Goal: Information Seeking & Learning: Learn about a topic

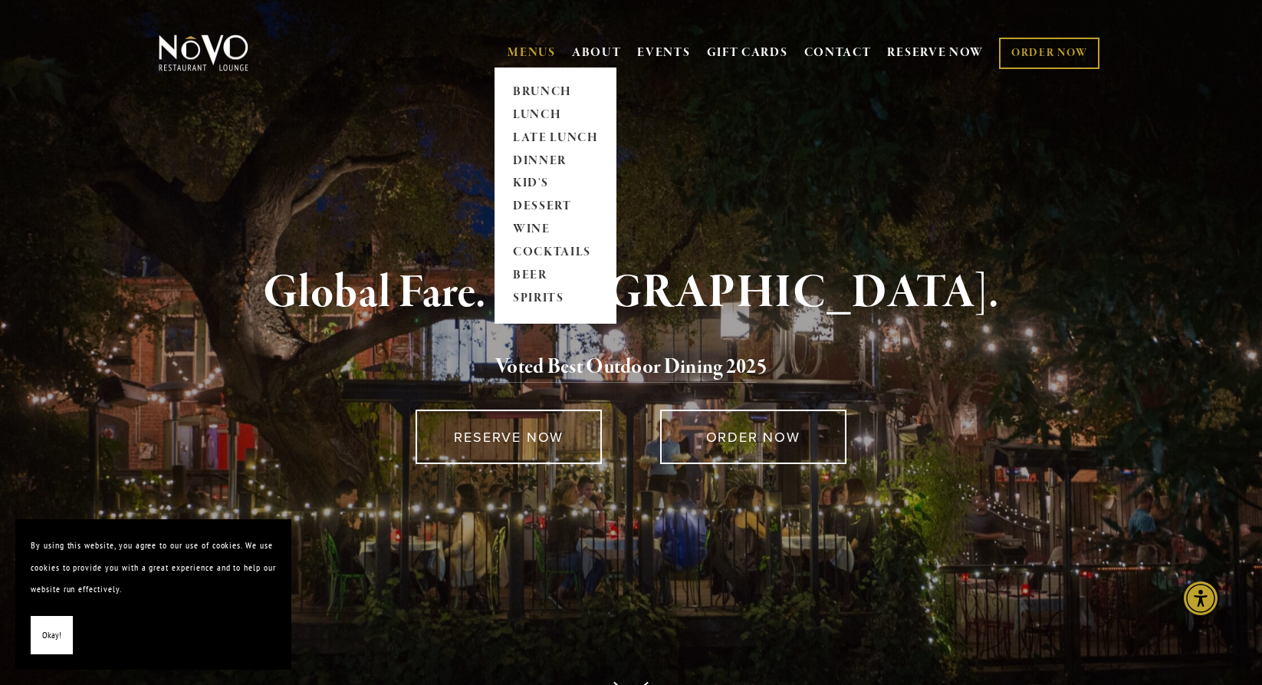
click at [523, 54] on link "MENUS" at bounding box center [531, 52] width 48 height 15
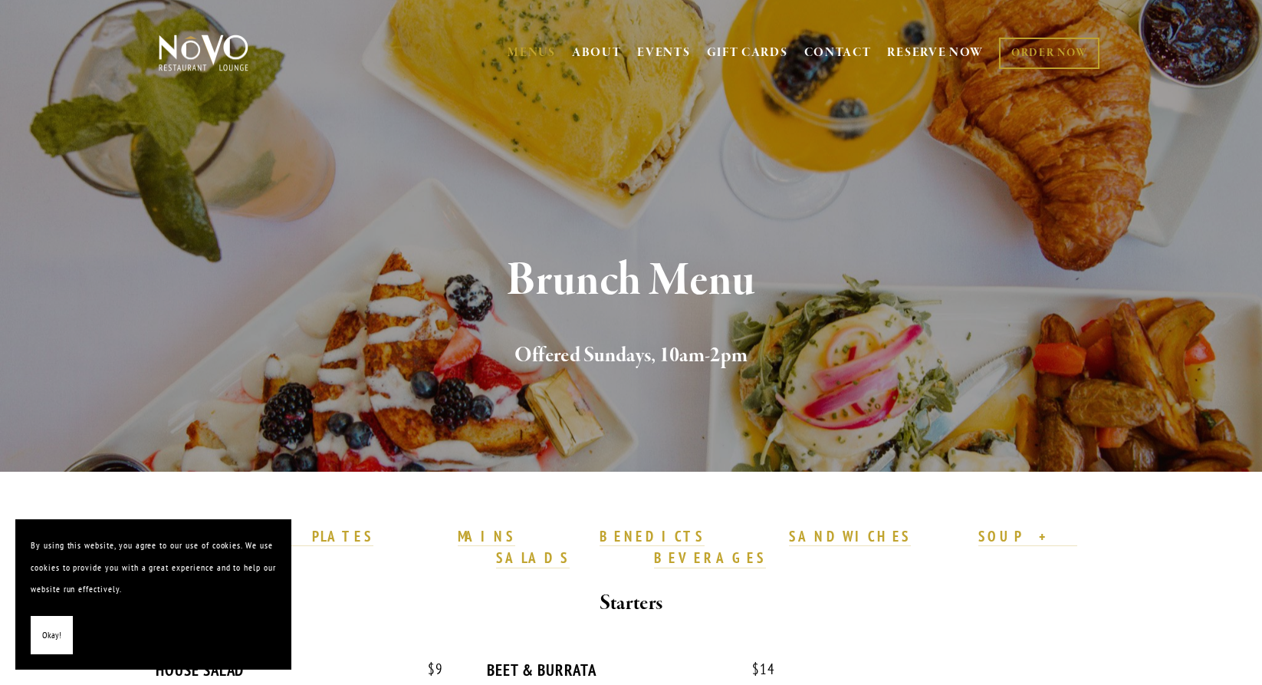
click at [533, 155] on section "Brunch Menu Offered Sundays, 10am-2pm" at bounding box center [631, 235] width 1262 height 471
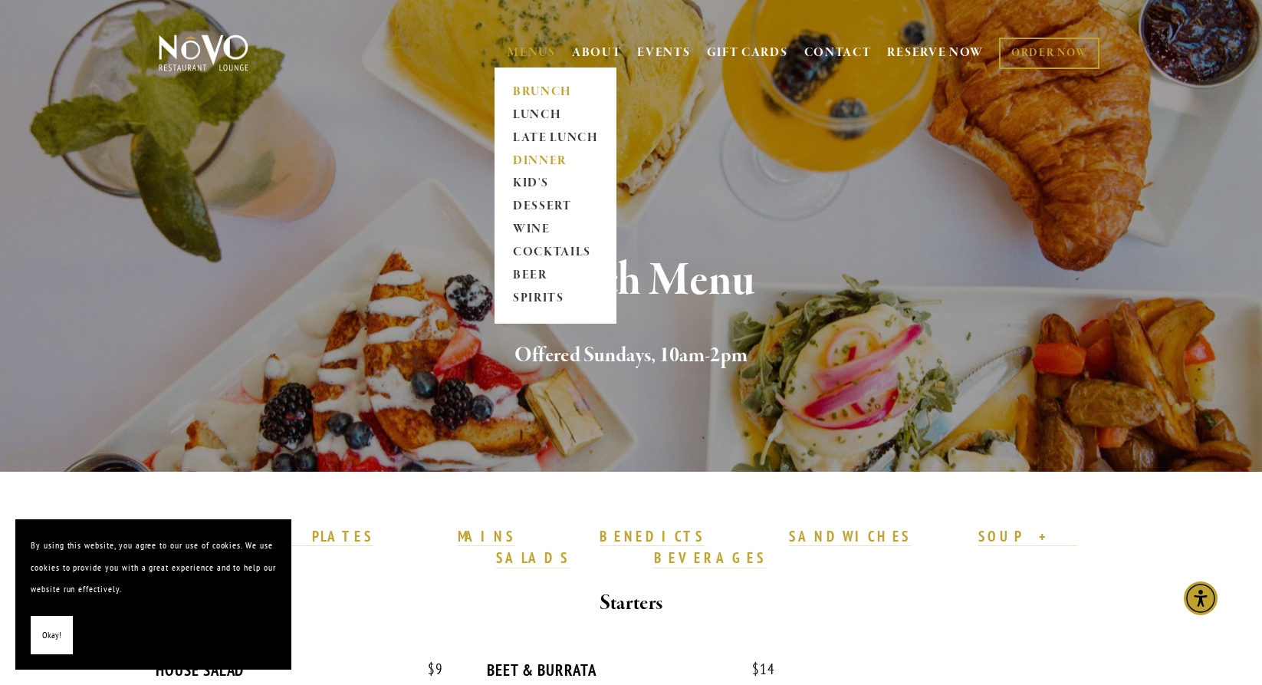
click at [530, 156] on link "DINNER" at bounding box center [555, 160] width 96 height 23
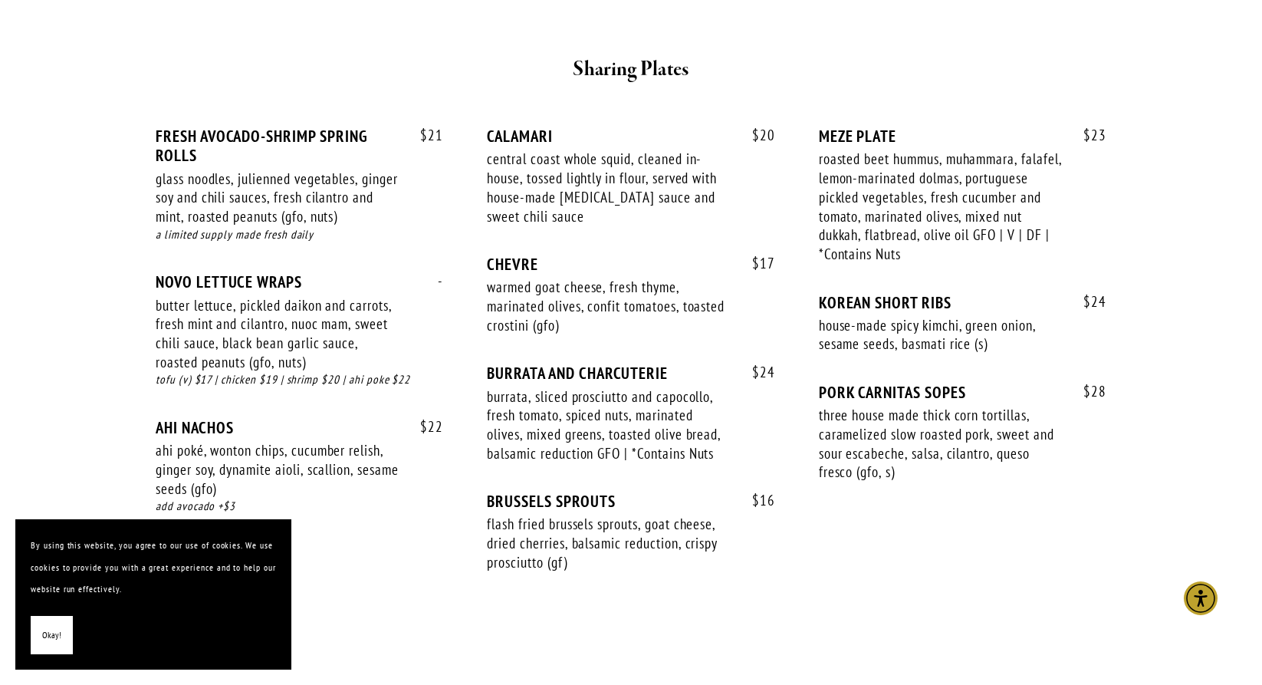
scroll to position [1049, 0]
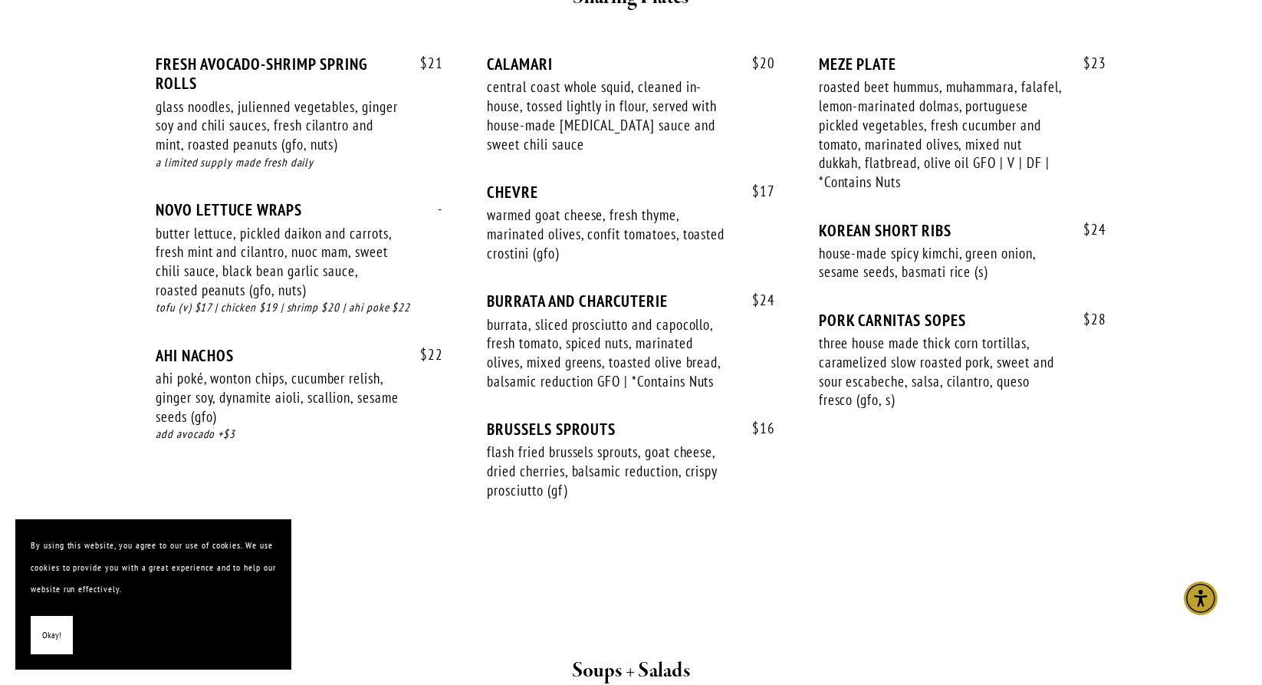
click at [47, 640] on span "Okay!" at bounding box center [51, 635] width 19 height 22
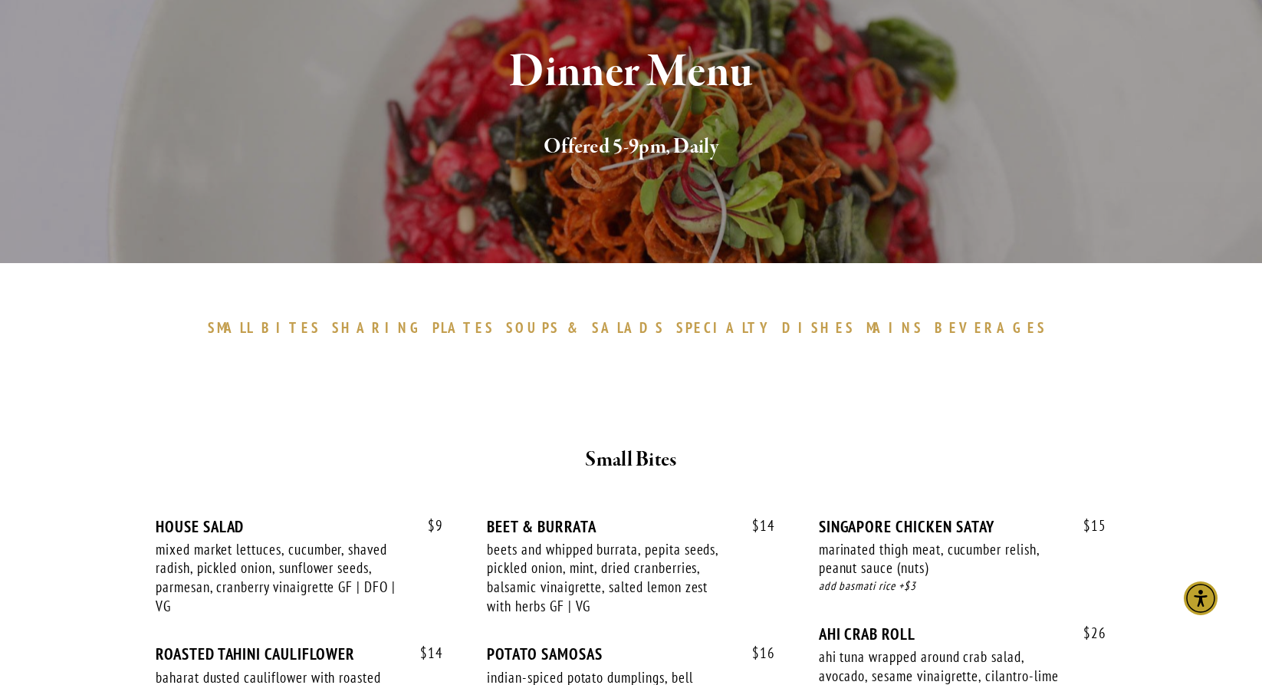
scroll to position [561, 0]
